Goal: Transaction & Acquisition: Purchase product/service

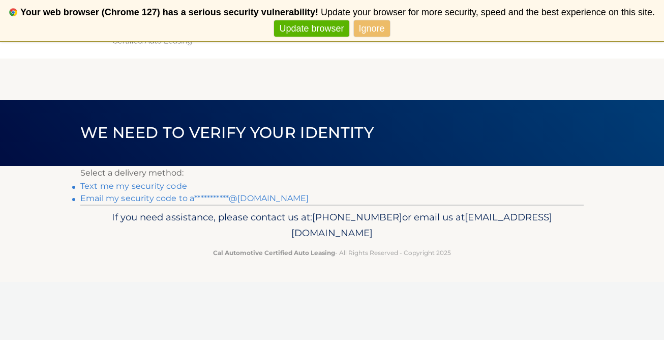
click at [158, 186] on link "Text me my security code" at bounding box center [133, 186] width 107 height 10
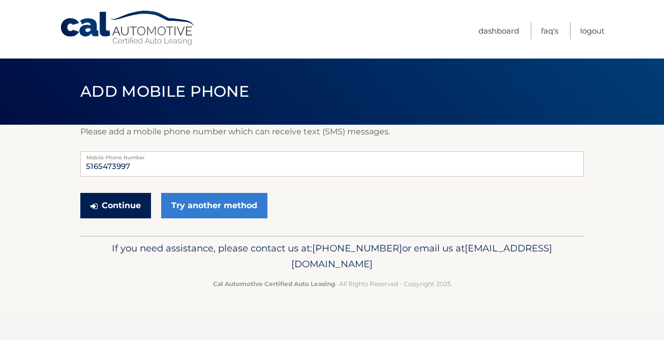
click at [127, 202] on button "Continue" at bounding box center [115, 205] width 71 height 25
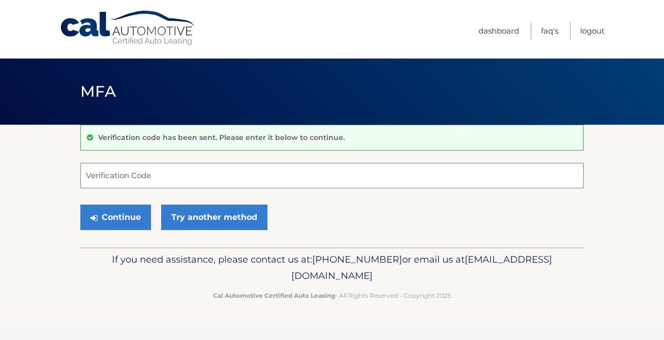
click at [136, 170] on input "Verification Code" at bounding box center [332, 175] width 504 height 25
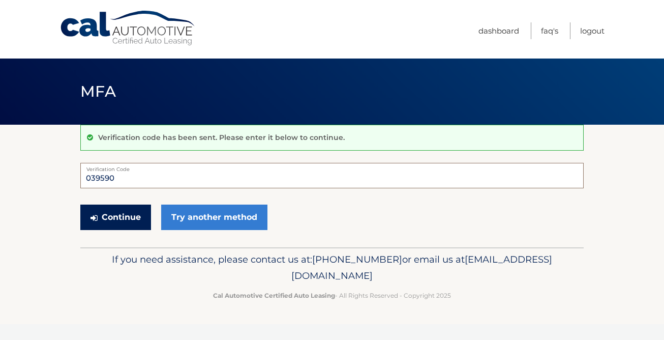
type input "039590"
click at [124, 214] on button "Continue" at bounding box center [115, 216] width 71 height 25
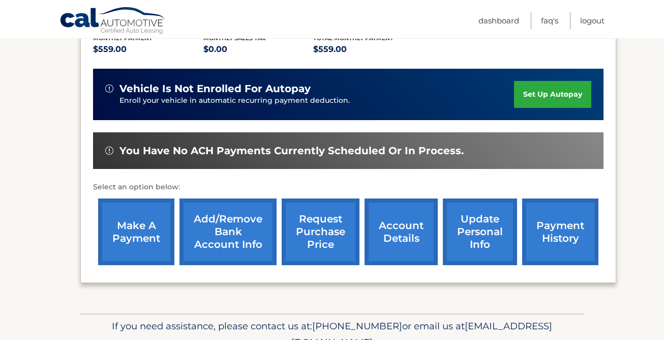
scroll to position [245, 0]
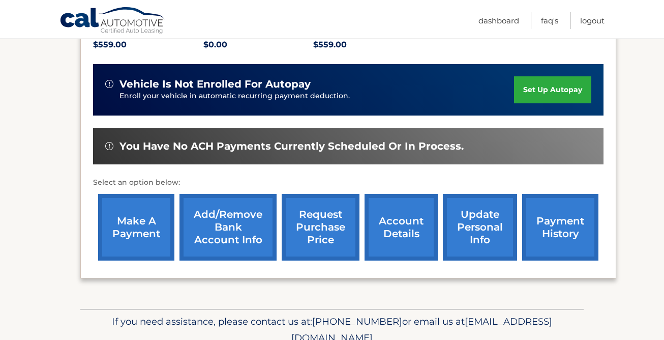
click at [136, 223] on link "make a payment" at bounding box center [136, 227] width 76 height 67
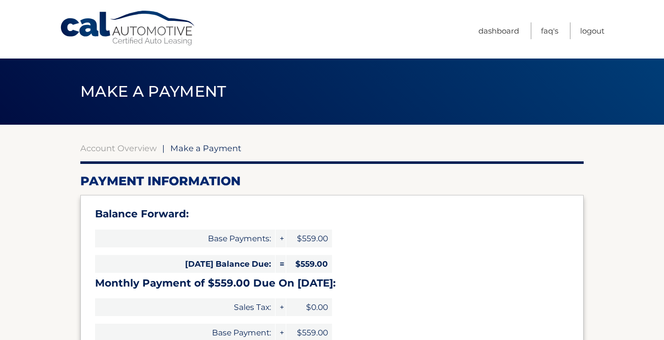
select select "MzBiMGU5MGItMDkxOC00N2M0LTlhZDktNTg2NmQ2ODRjZDcz"
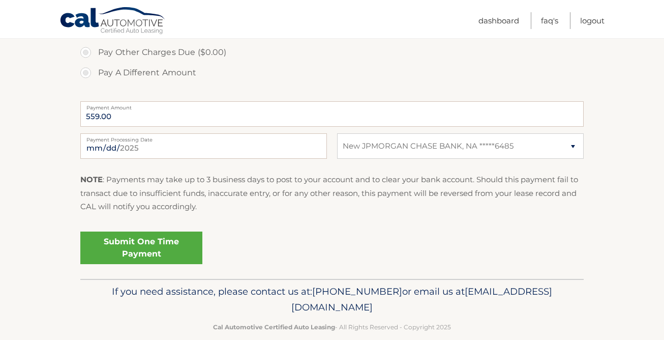
scroll to position [430, 0]
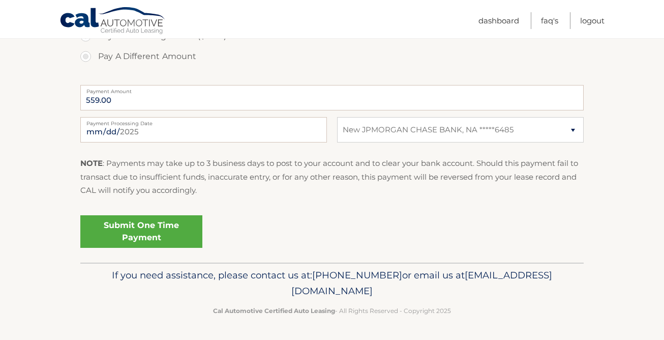
click at [129, 231] on link "Submit One Time Payment" at bounding box center [141, 231] width 122 height 33
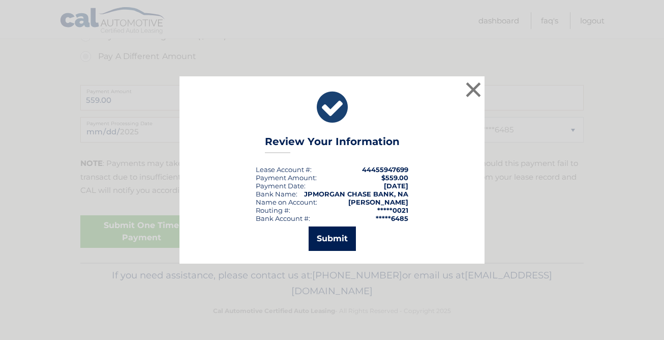
click at [336, 233] on button "Submit" at bounding box center [332, 238] width 47 height 24
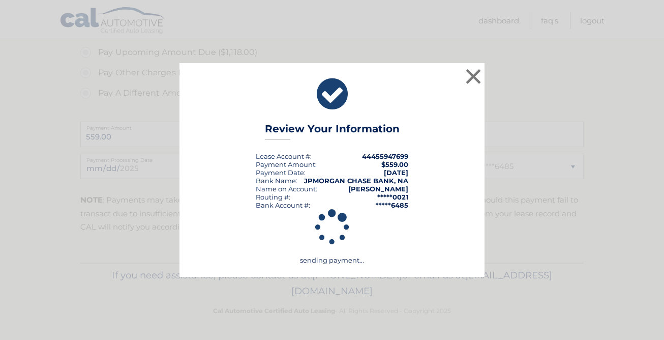
scroll to position [394, 0]
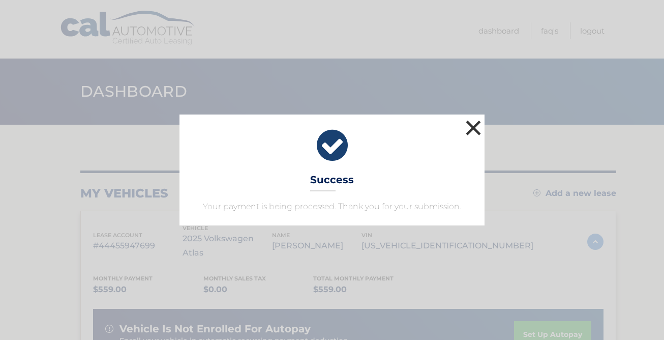
click at [474, 130] on button "×" at bounding box center [473, 128] width 20 height 20
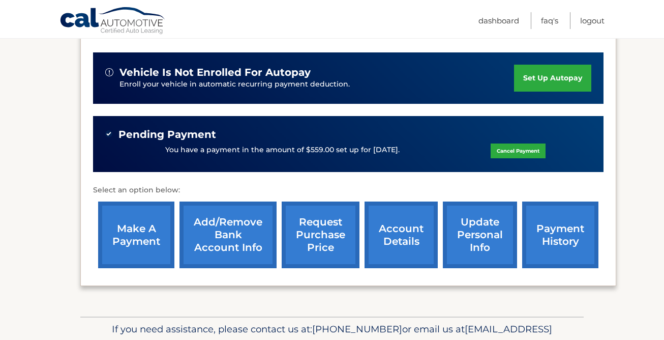
scroll to position [258, 0]
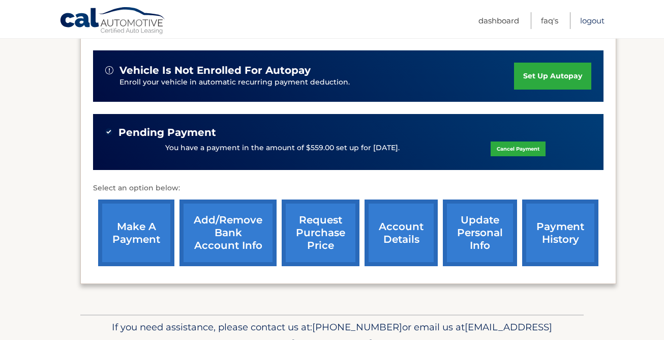
click at [591, 22] on link "Logout" at bounding box center [592, 20] width 24 height 17
